Goal: Obtain resource: Download file/media

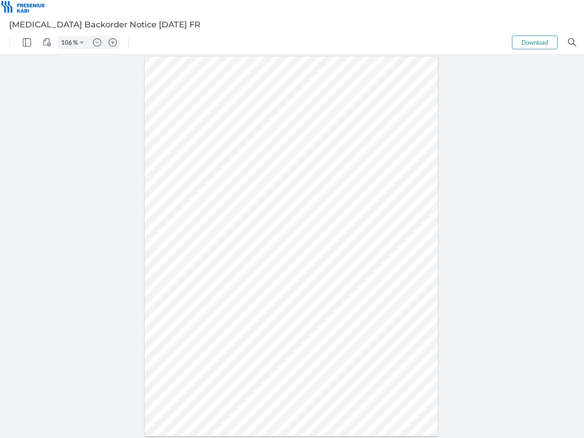
click at [27, 42] on img "Panel" at bounding box center [27, 42] width 8 height 8
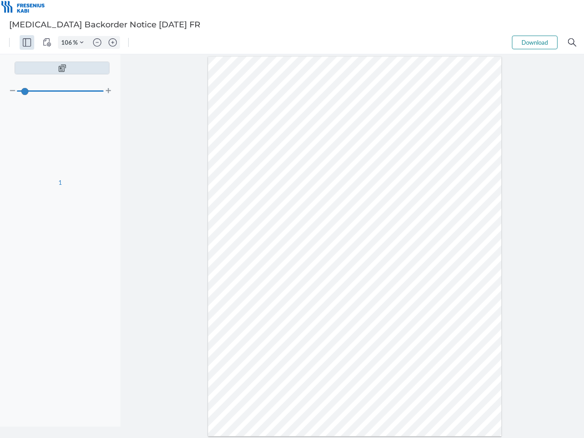
click at [47, 42] on img "View Controls" at bounding box center [47, 42] width 8 height 8
click at [68, 42] on input "106" at bounding box center [65, 42] width 15 height 8
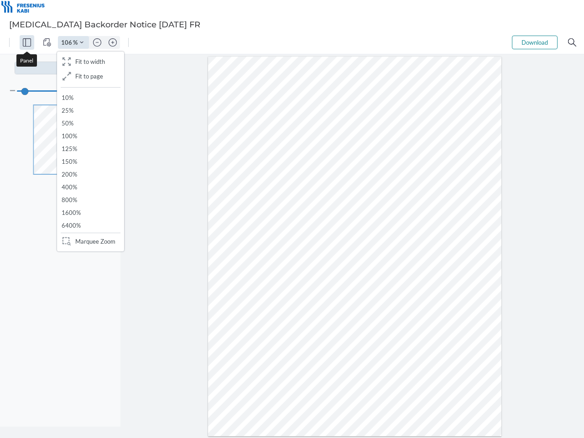
click at [82, 42] on img "Zoom Controls" at bounding box center [82, 43] width 4 height 4
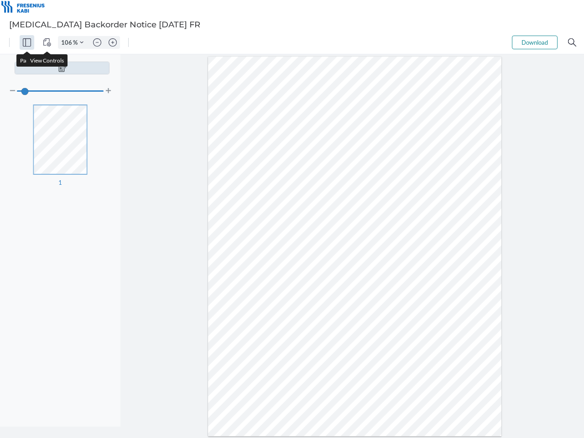
click at [97, 42] on img "Zoom out" at bounding box center [97, 42] width 8 height 8
click at [113, 42] on img "Zoom in" at bounding box center [113, 42] width 8 height 8
type input "106"
click at [535, 42] on button "Download" at bounding box center [535, 43] width 46 height 14
click at [572, 42] on img "Search" at bounding box center [572, 42] width 8 height 8
